Goal: Task Accomplishment & Management: Manage account settings

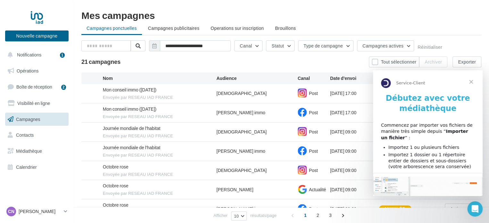
click at [471, 82] on span "Fermer" at bounding box center [470, 81] width 23 height 23
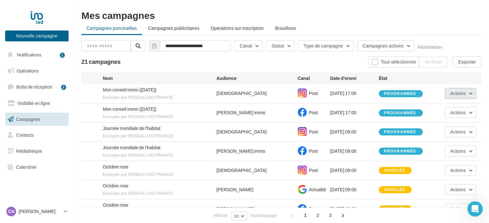
click at [469, 95] on button "Actions" at bounding box center [459, 93] width 31 height 11
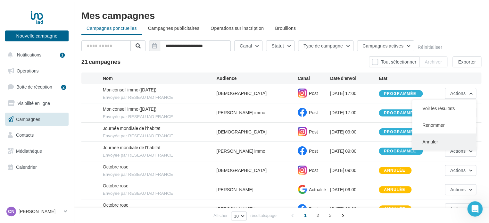
click at [438, 139] on button "Annuler" at bounding box center [444, 141] width 64 height 17
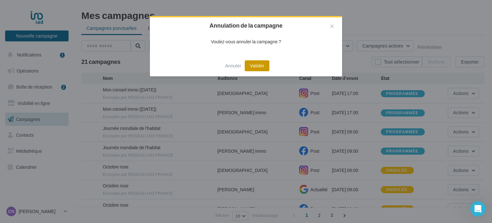
click at [261, 70] on button "Valider" at bounding box center [257, 65] width 25 height 11
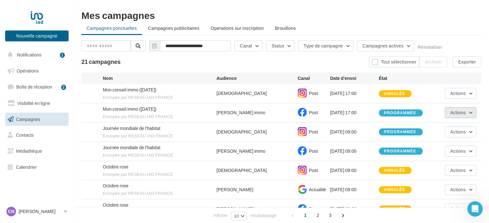
click at [462, 112] on span "Actions" at bounding box center [457, 112] width 15 height 5
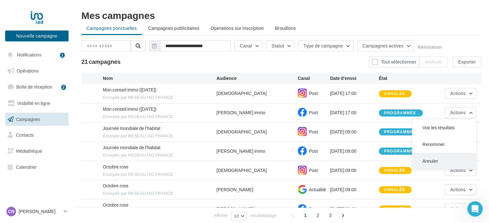
click at [447, 160] on button "Annuler" at bounding box center [444, 160] width 64 height 17
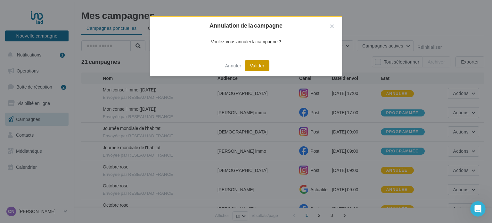
click at [262, 65] on button "Valider" at bounding box center [257, 65] width 25 height 11
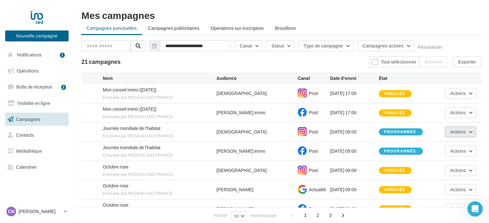
click at [456, 133] on span "Actions" at bounding box center [457, 131] width 15 height 5
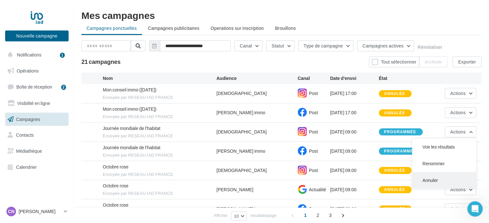
click at [431, 180] on button "Annuler" at bounding box center [444, 180] width 64 height 17
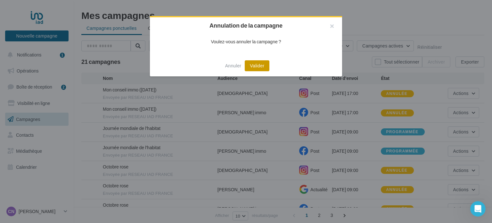
click at [258, 62] on button "Valider" at bounding box center [257, 65] width 25 height 11
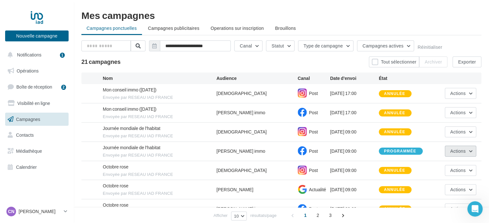
click at [456, 150] on span "Actions" at bounding box center [457, 150] width 15 height 5
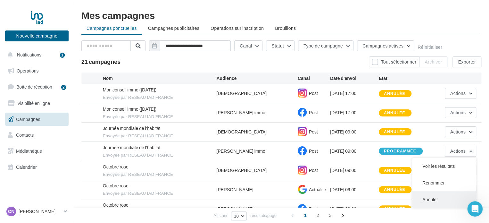
click at [429, 198] on button "Annuler" at bounding box center [444, 199] width 64 height 17
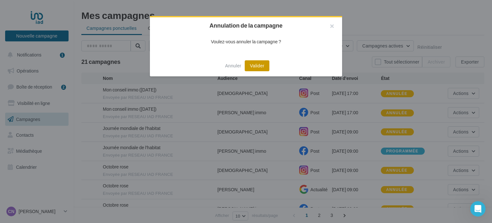
click at [258, 68] on button "Valider" at bounding box center [257, 65] width 25 height 11
